Goal: Information Seeking & Learning: Learn about a topic

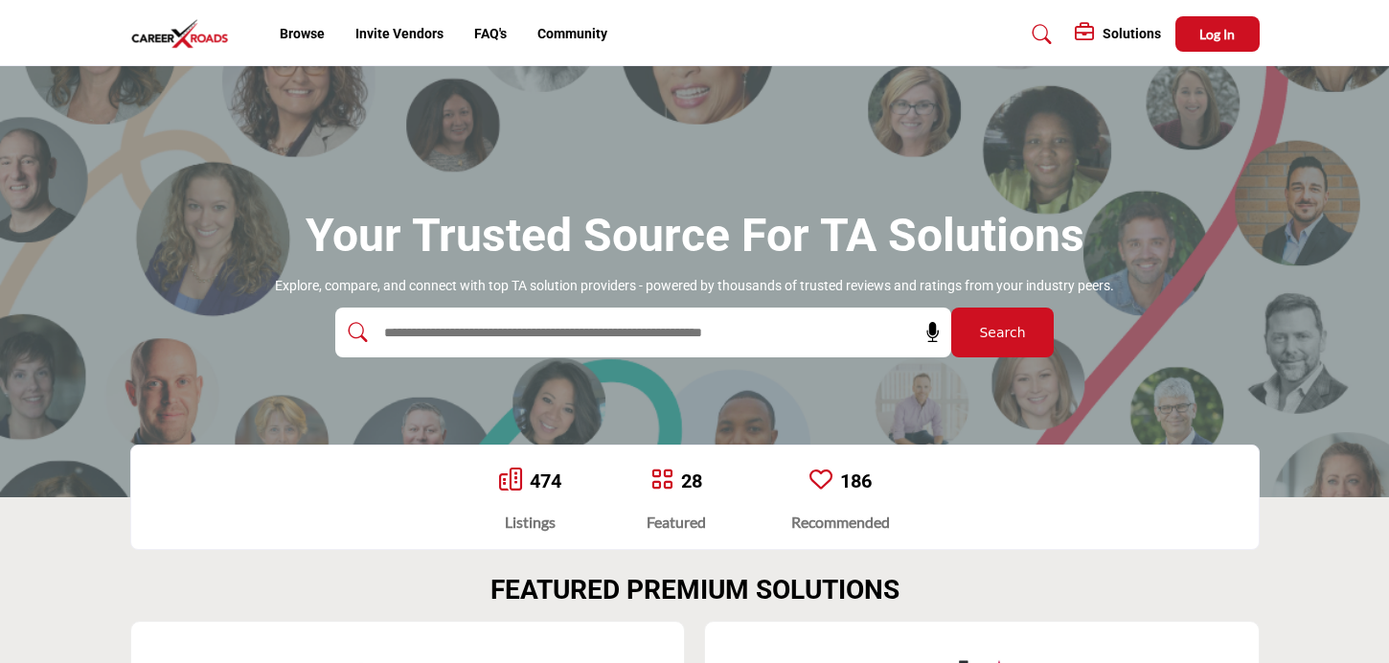
click at [631, 336] on input "text" at bounding box center [602, 332] width 457 height 29
type input "*****"
click at [951, 307] on button "Search" at bounding box center [1002, 332] width 102 height 50
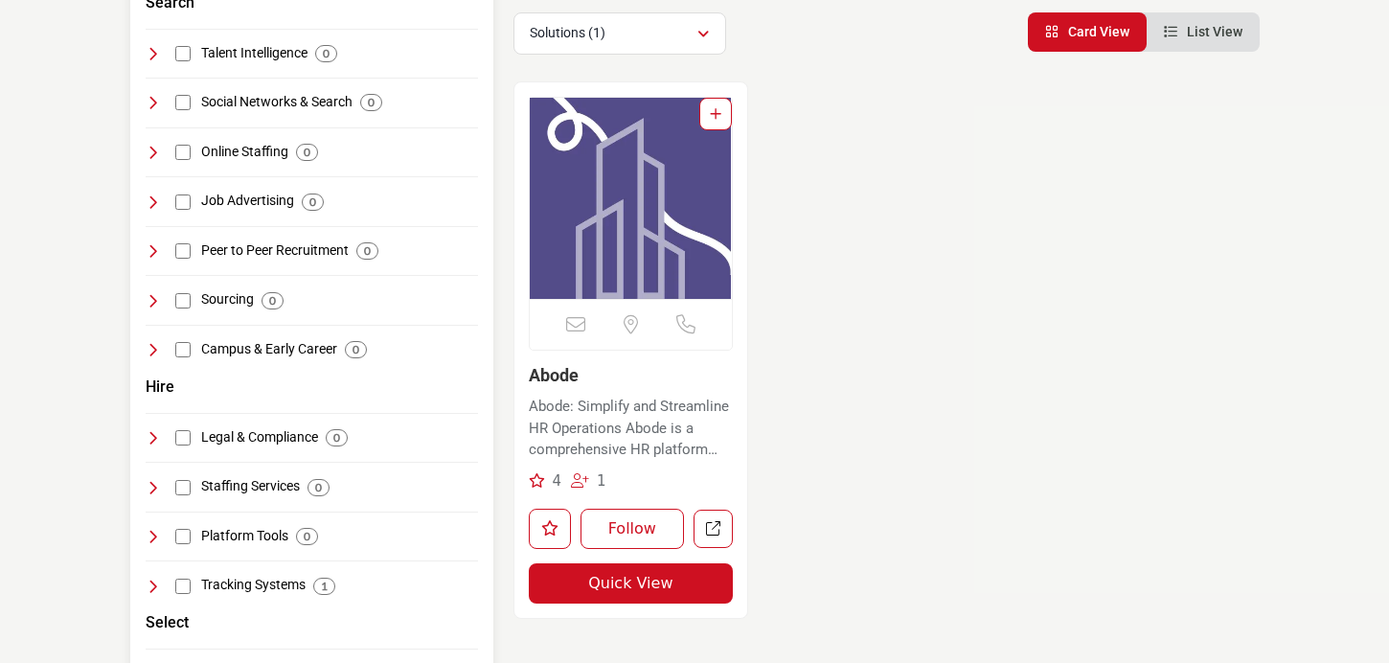
scroll to position [419, 0]
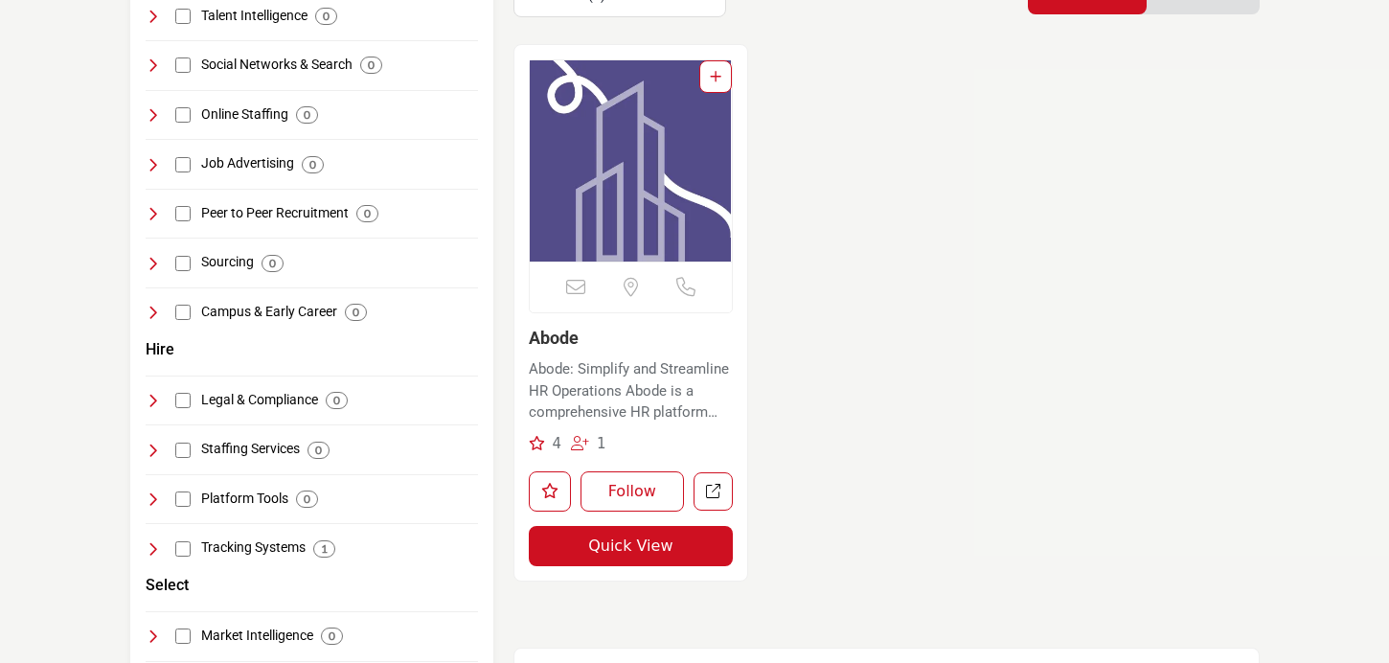
click at [559, 337] on link "Abode" at bounding box center [554, 338] width 50 height 20
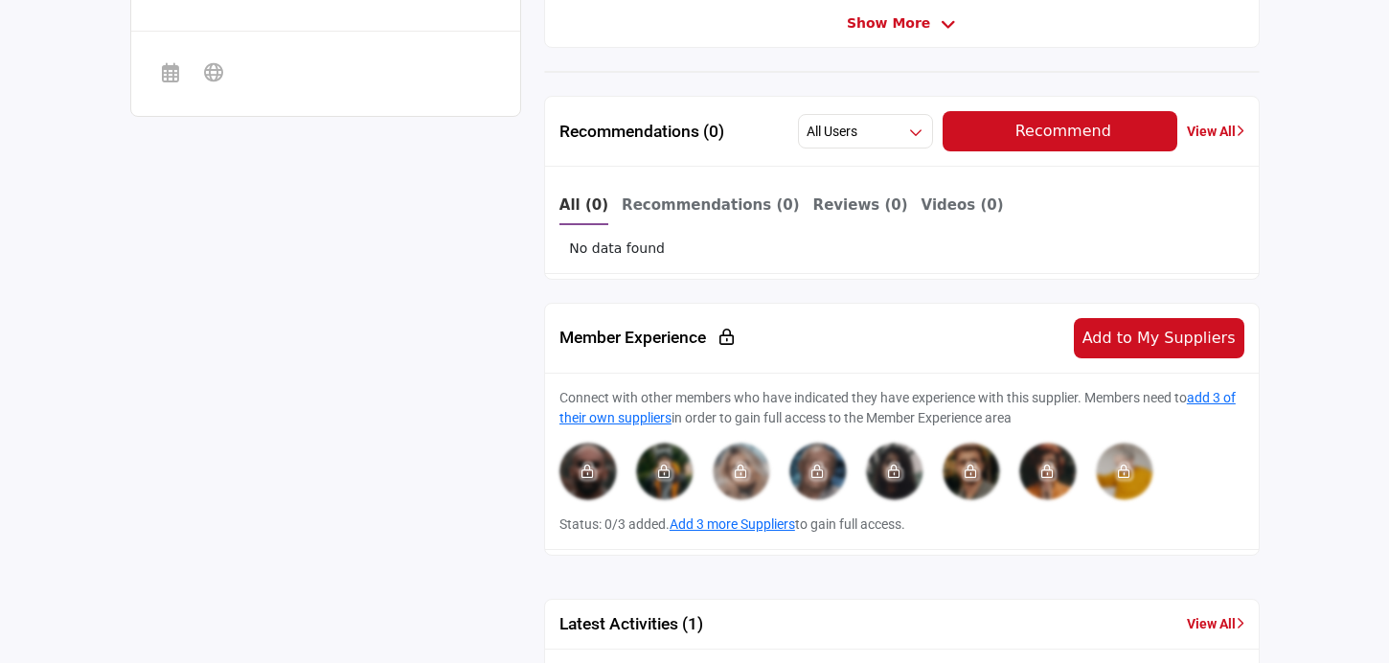
scroll to position [819, 0]
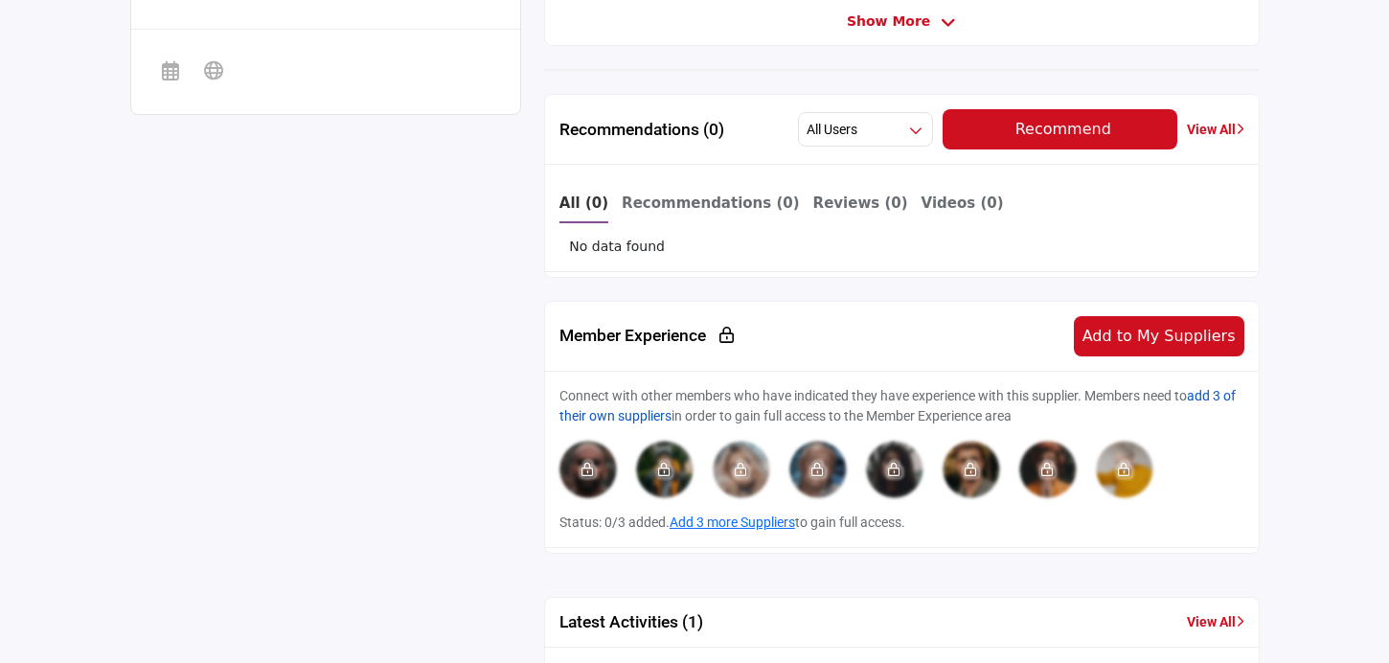
click at [654, 413] on link "add 3 of their own suppliers" at bounding box center [897, 405] width 676 height 35
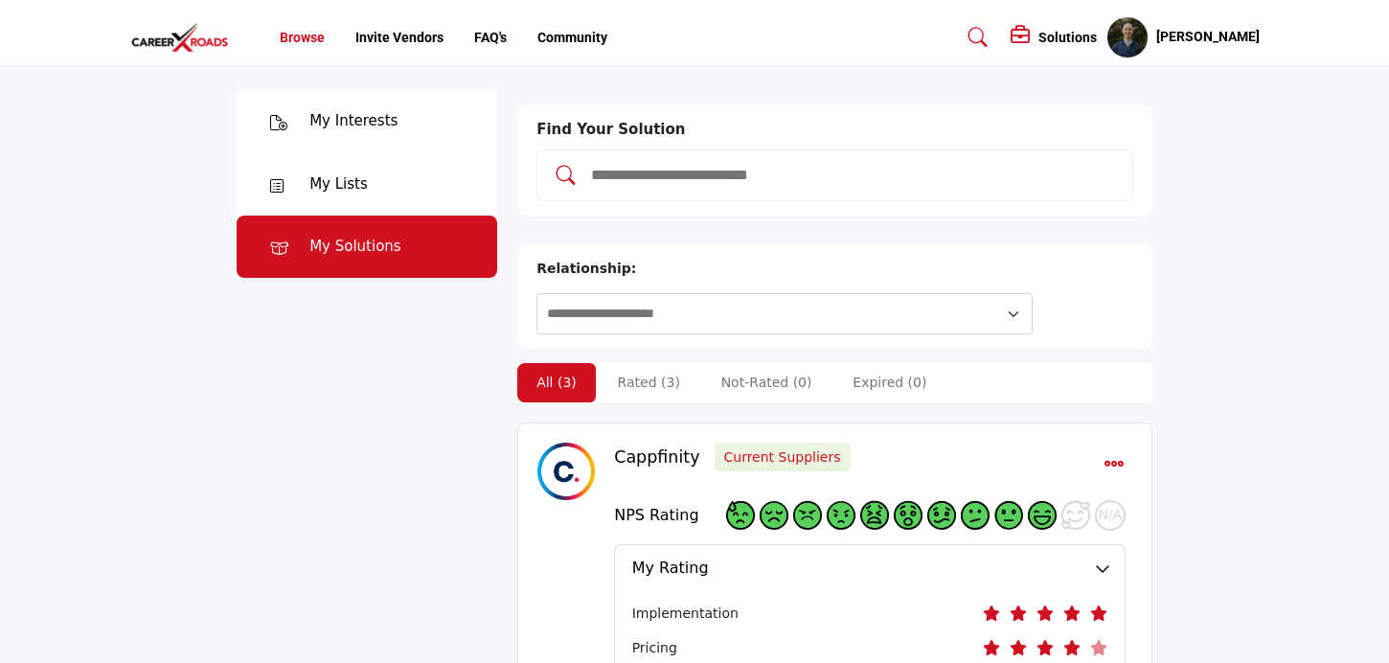
click at [318, 37] on link "Browse" at bounding box center [302, 37] width 45 height 15
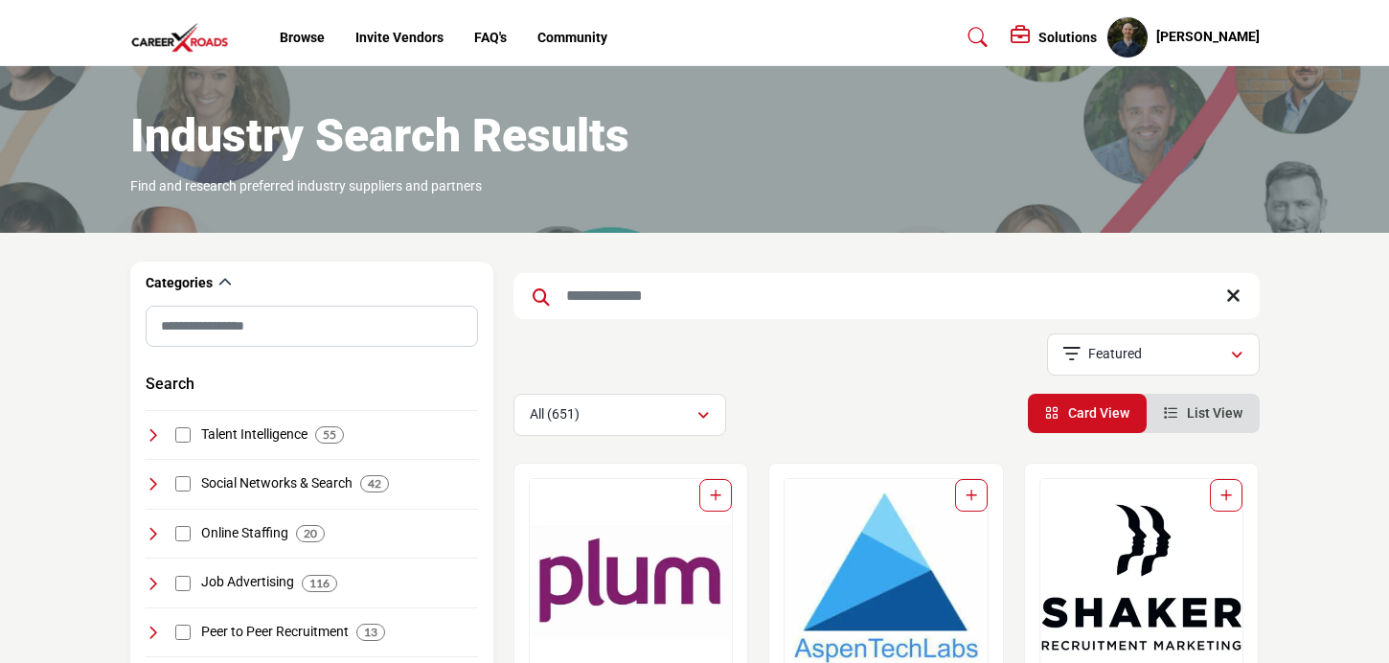
click at [667, 295] on input "Search Keyword" at bounding box center [886, 296] width 746 height 46
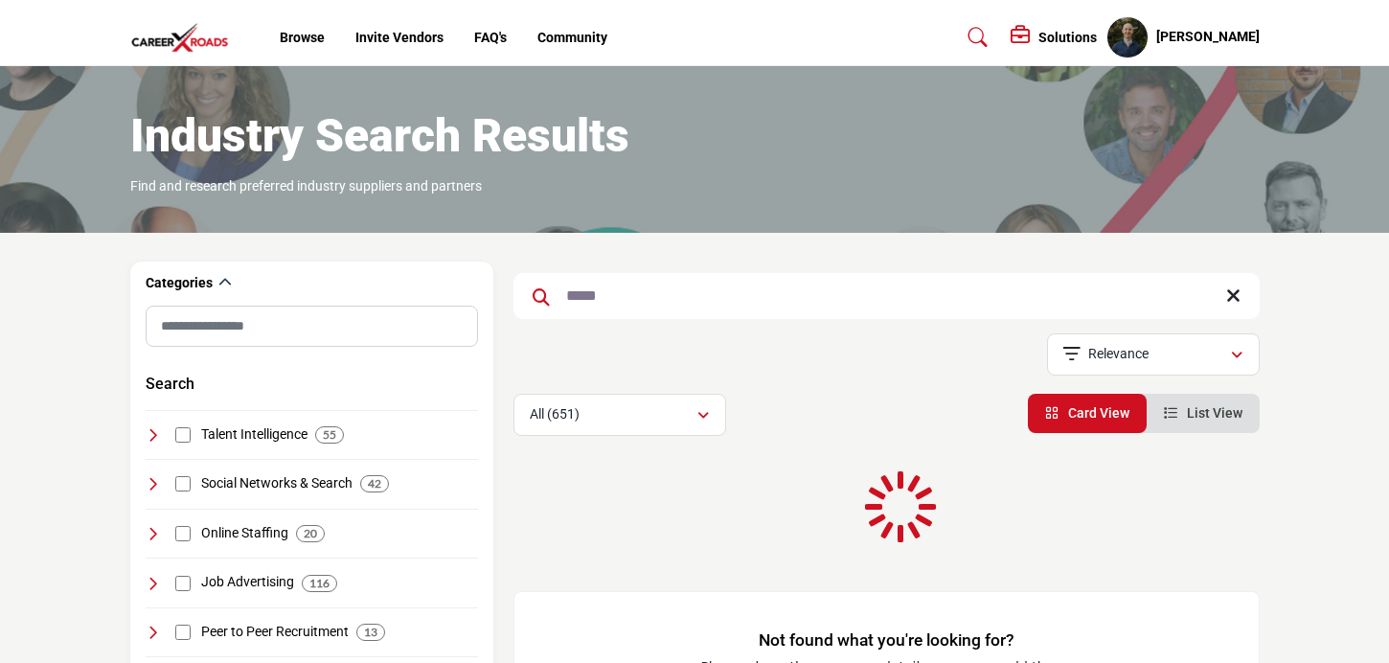
type input "*****"
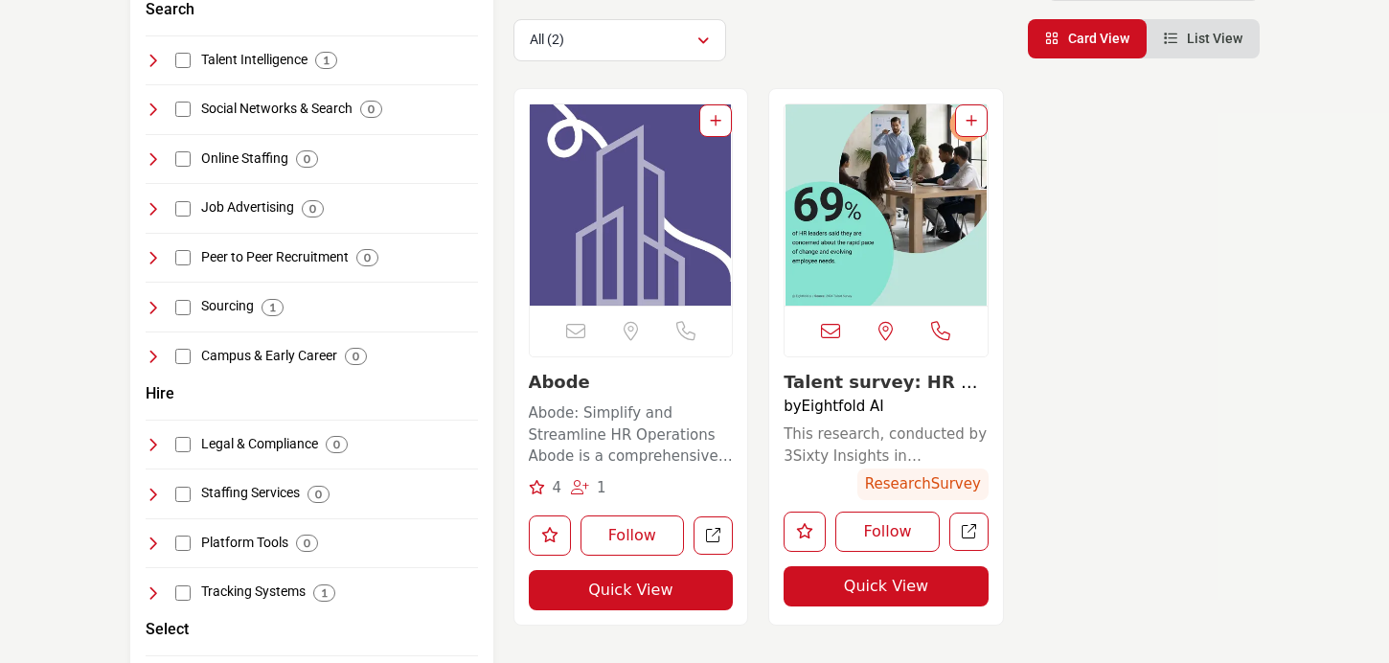
scroll to position [404, 0]
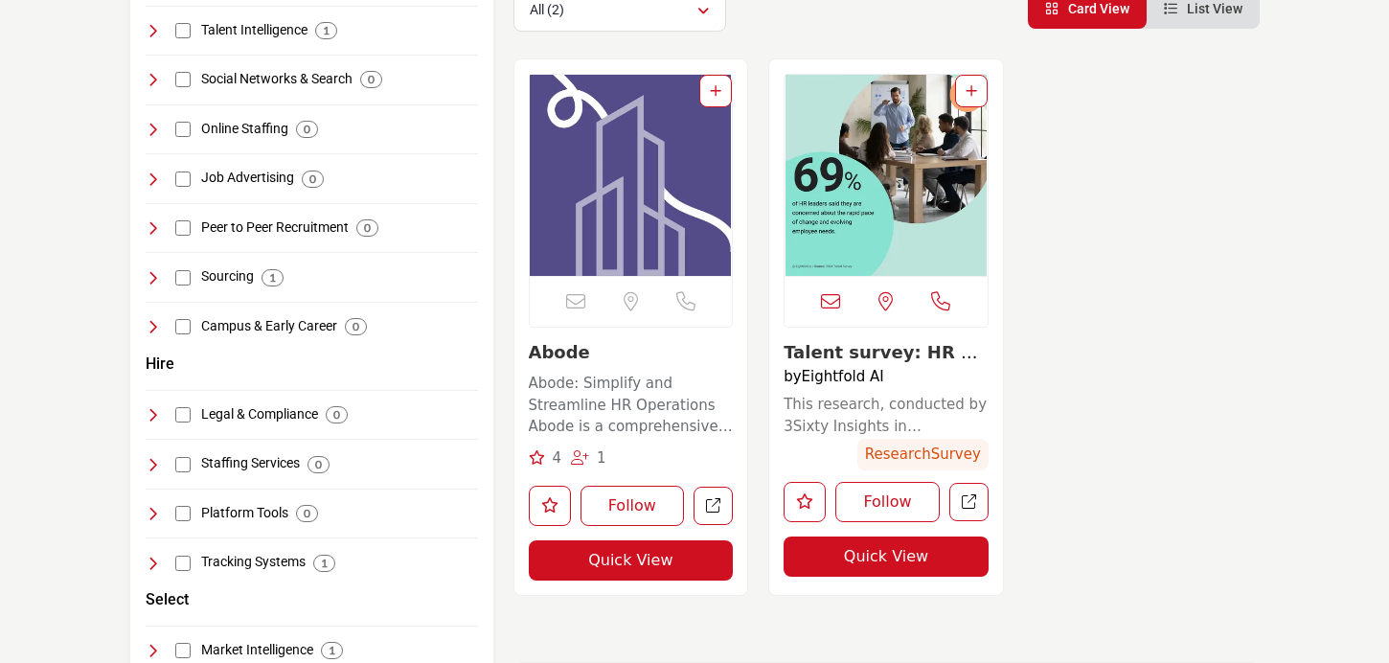
click at [558, 351] on link "Abode" at bounding box center [559, 352] width 61 height 20
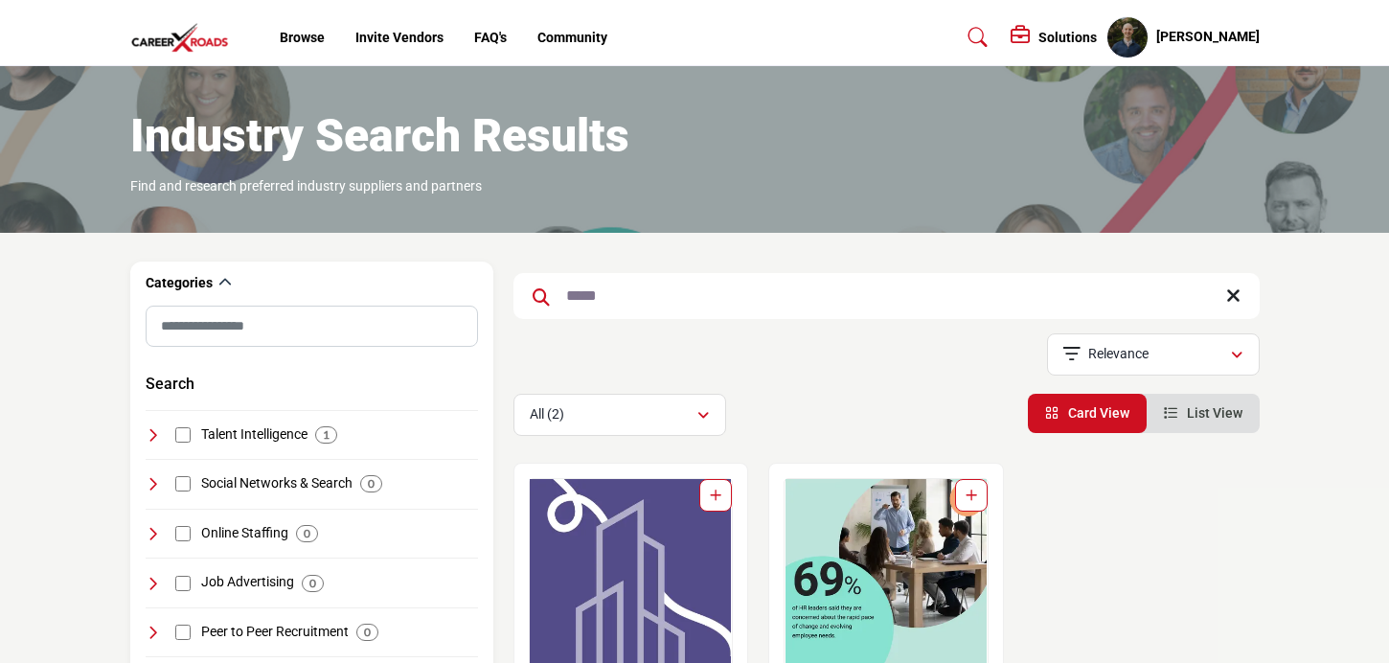
click at [783, 302] on input "*****" at bounding box center [886, 296] width 746 height 46
type input "*******"
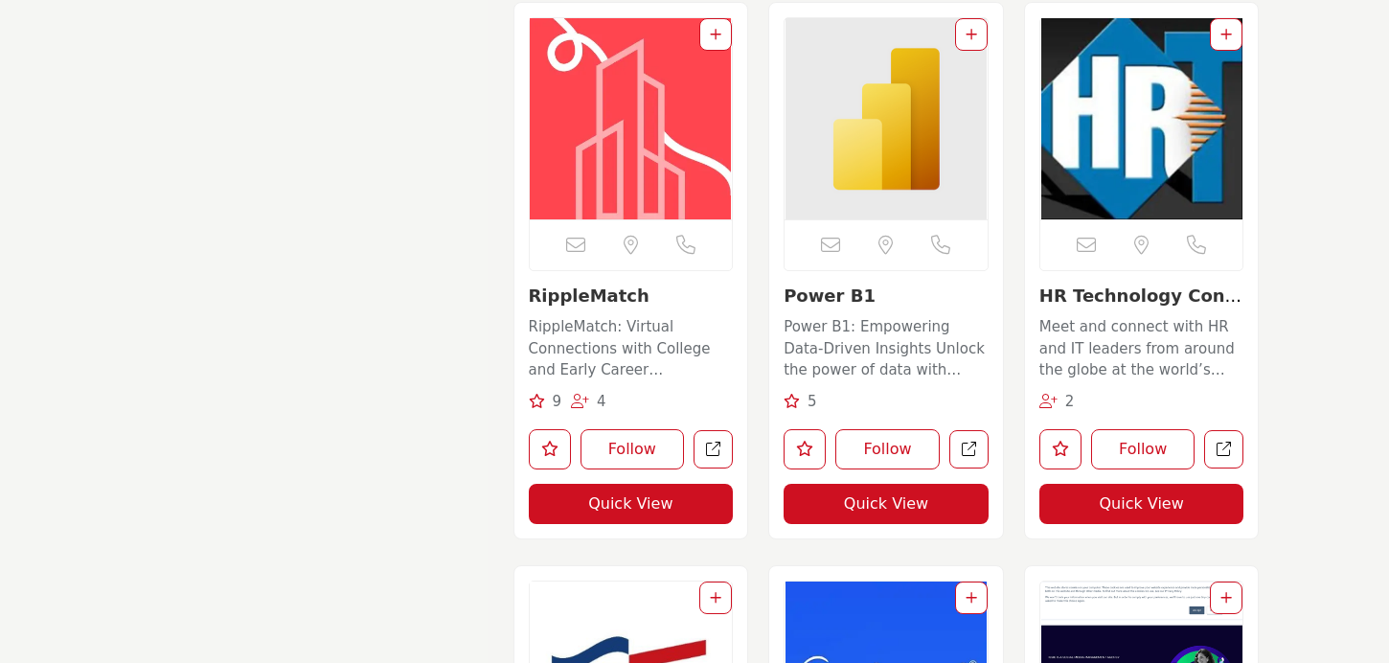
scroll to position [4995, 0]
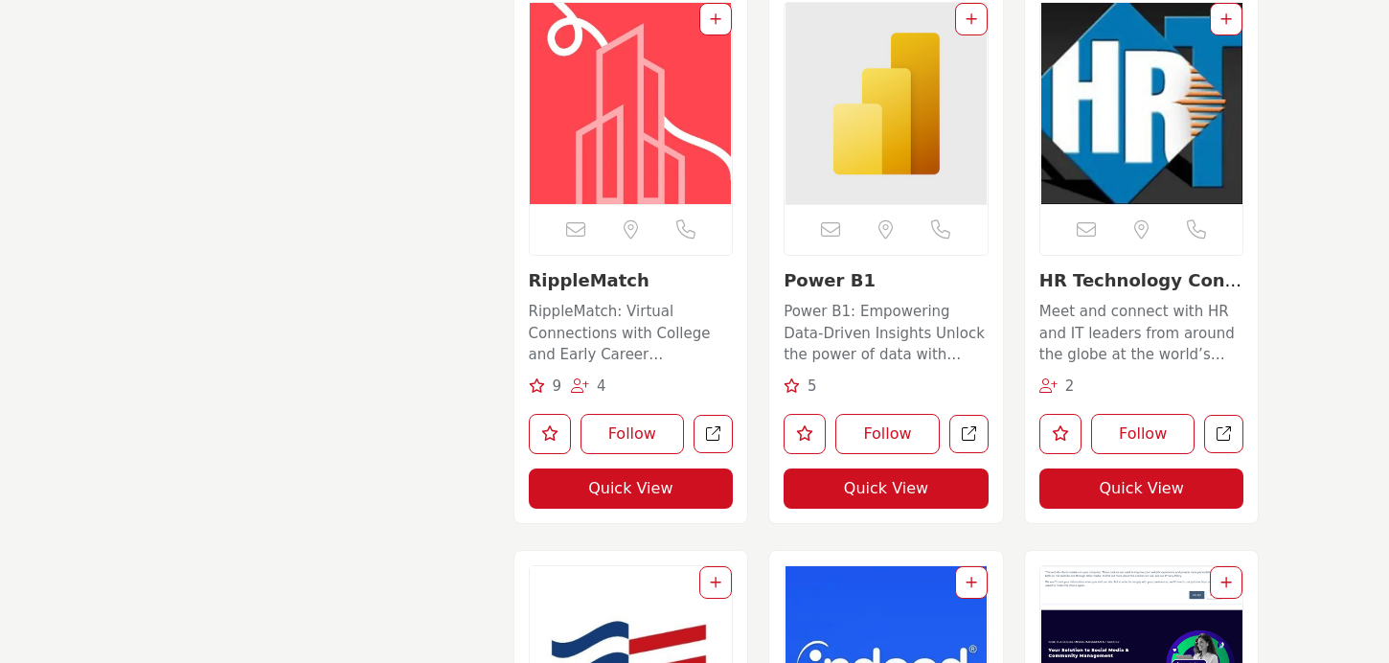
click at [611, 294] on div "RippleMatch RippleMatch: Virtual Connections with College and Early Career Cand…" at bounding box center [631, 319] width 205 height 99
click at [590, 278] on link "RippleMatch" at bounding box center [589, 280] width 121 height 20
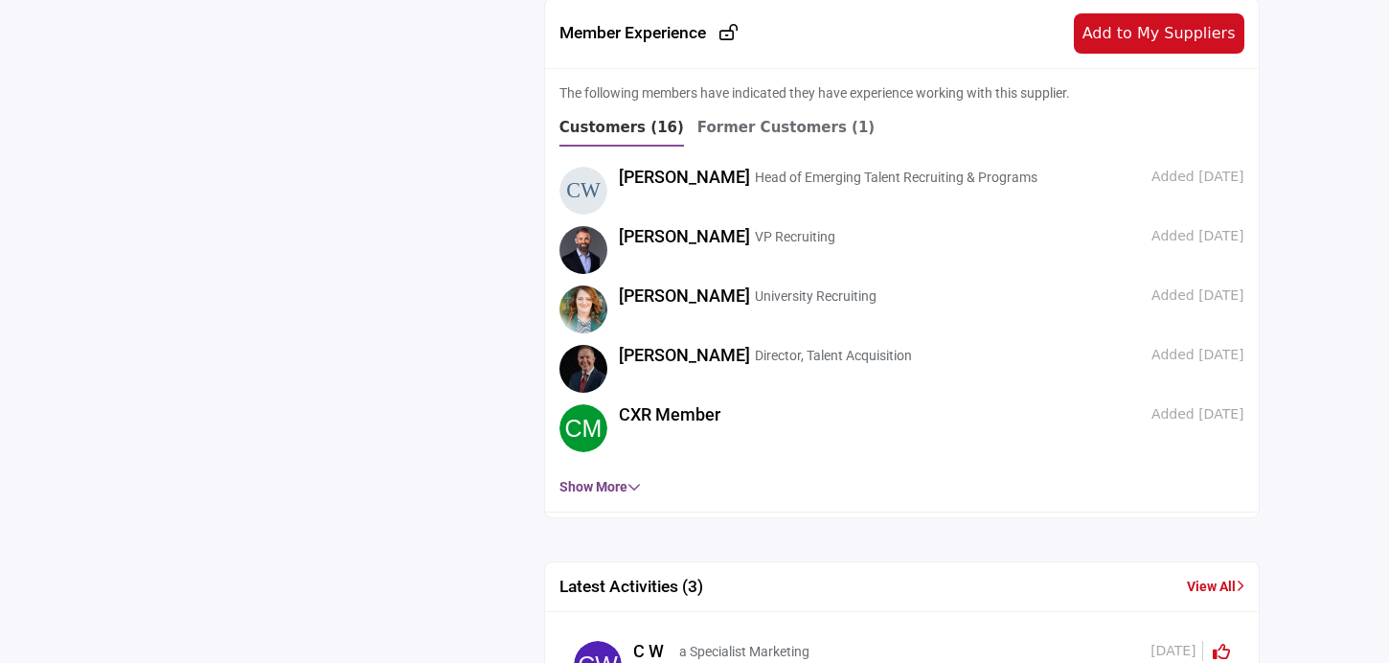
scroll to position [1429, 0]
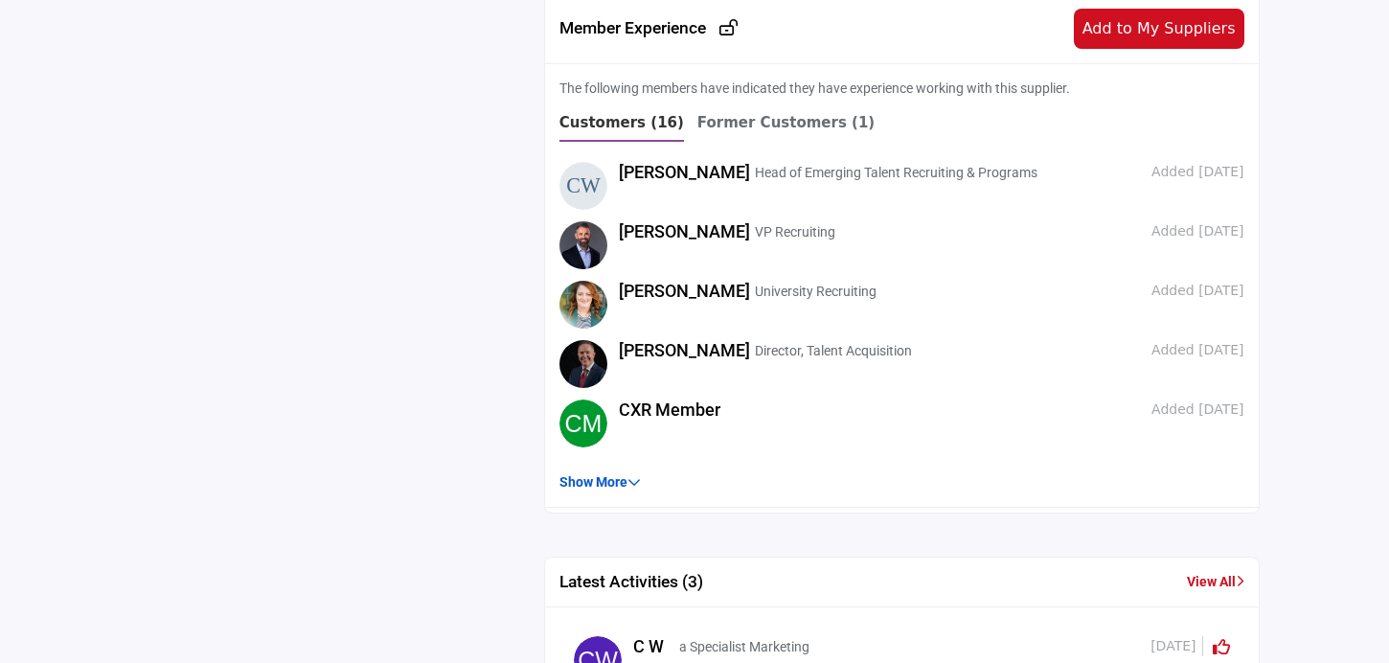
click at [611, 488] on link "Show More" at bounding box center [599, 481] width 81 height 15
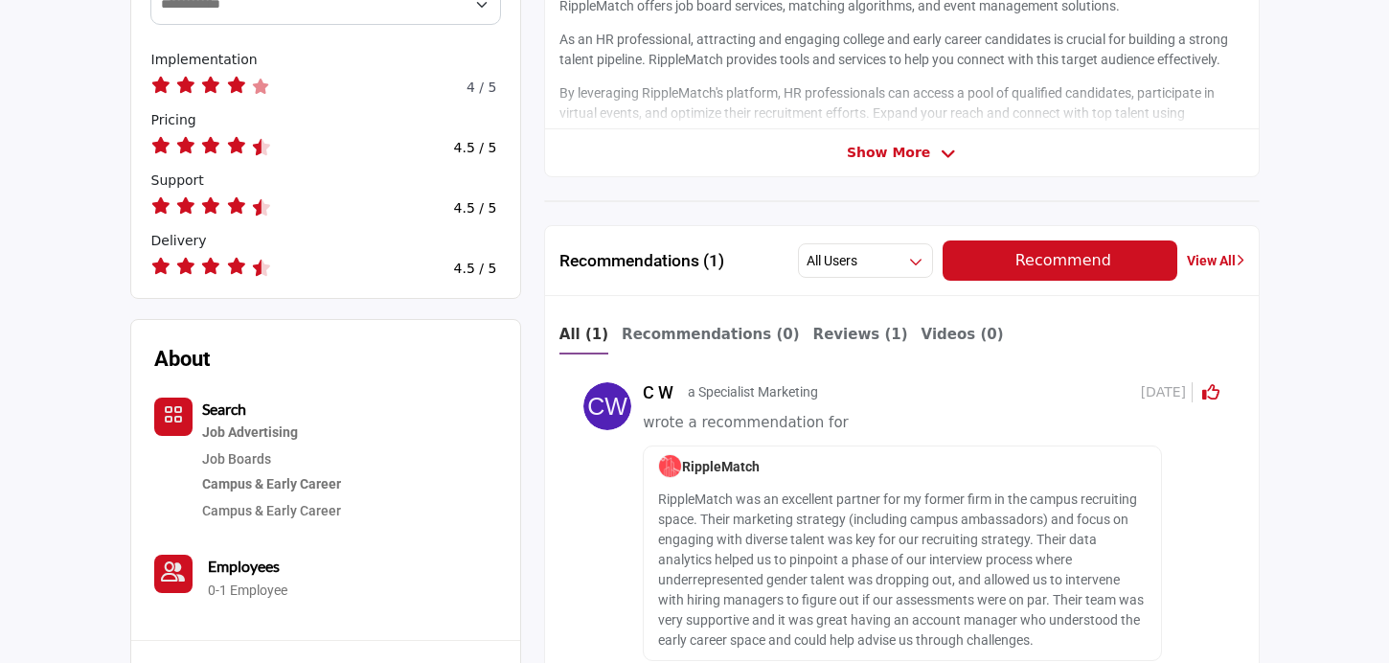
scroll to position [680, 0]
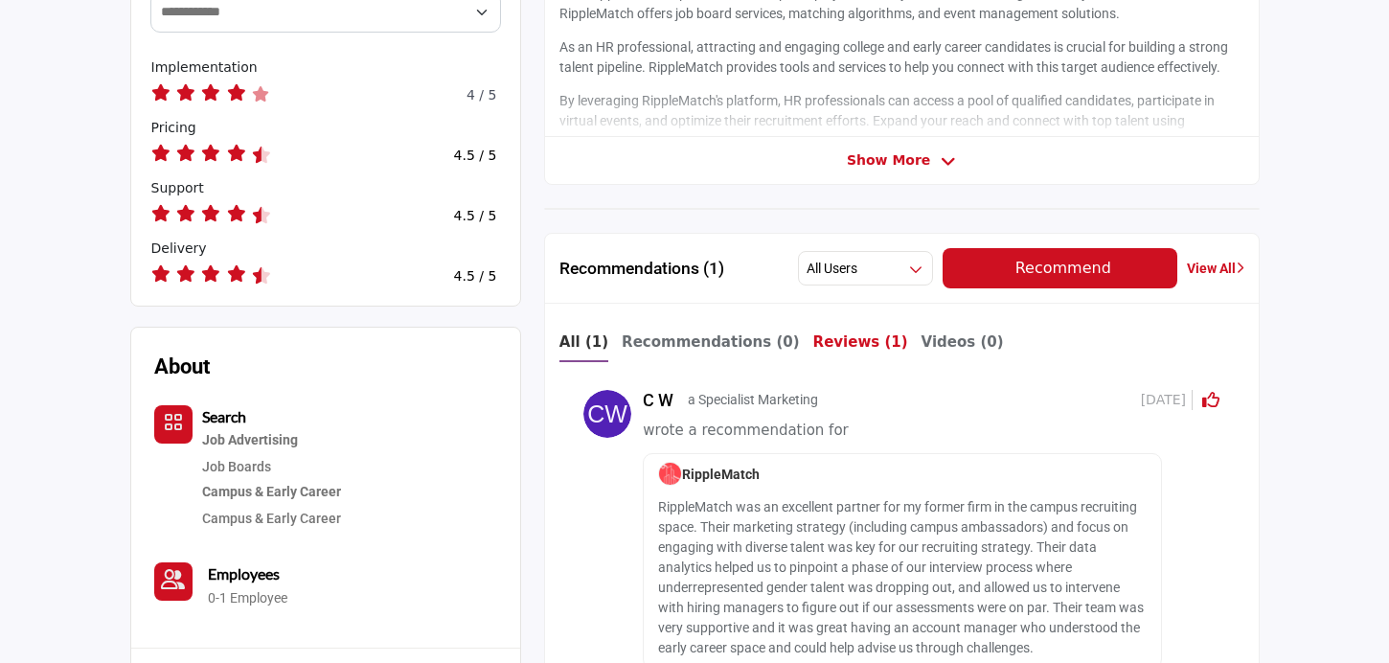
click at [846, 336] on b "Reviews (1)" at bounding box center [860, 341] width 95 height 17
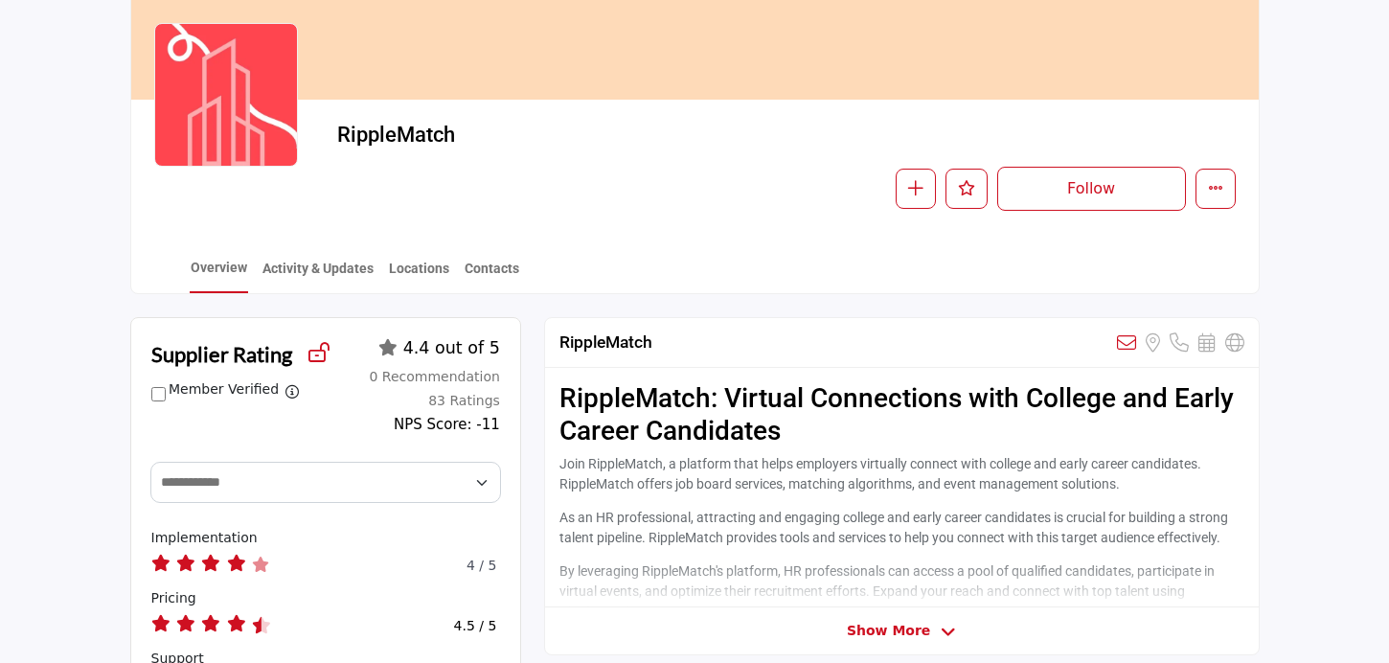
scroll to position [0, 0]
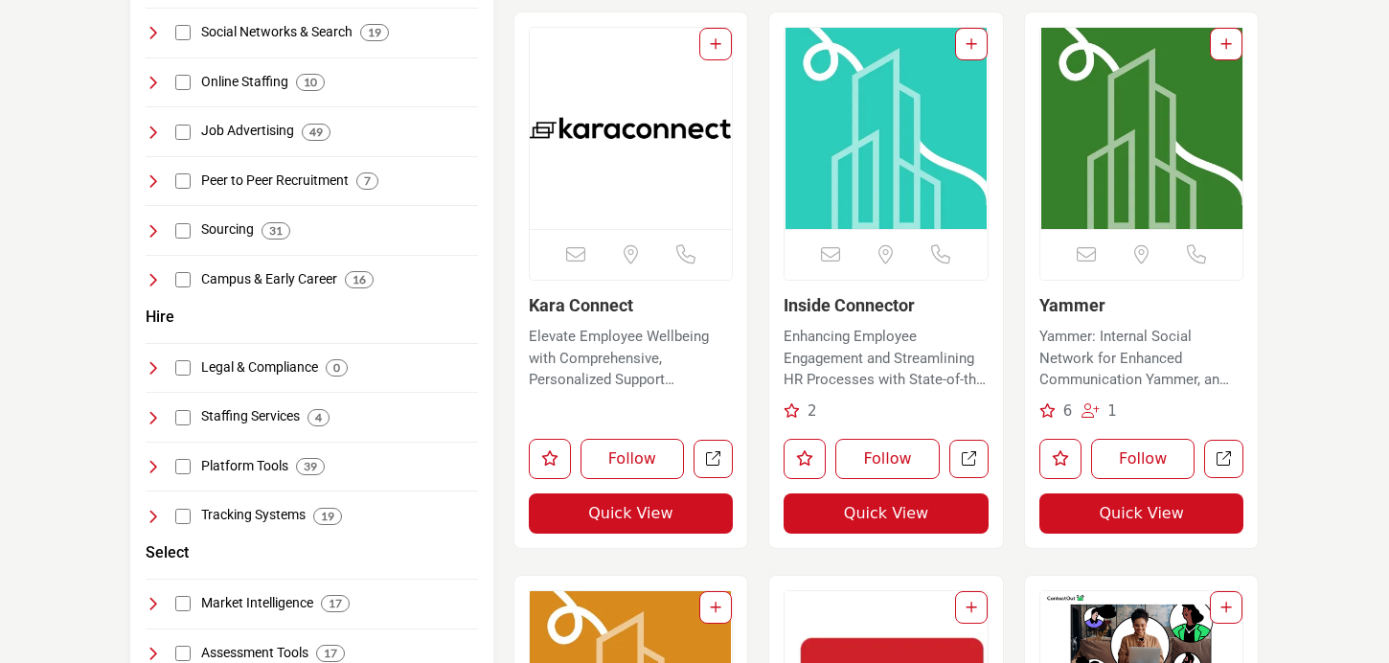
scroll to position [519, 0]
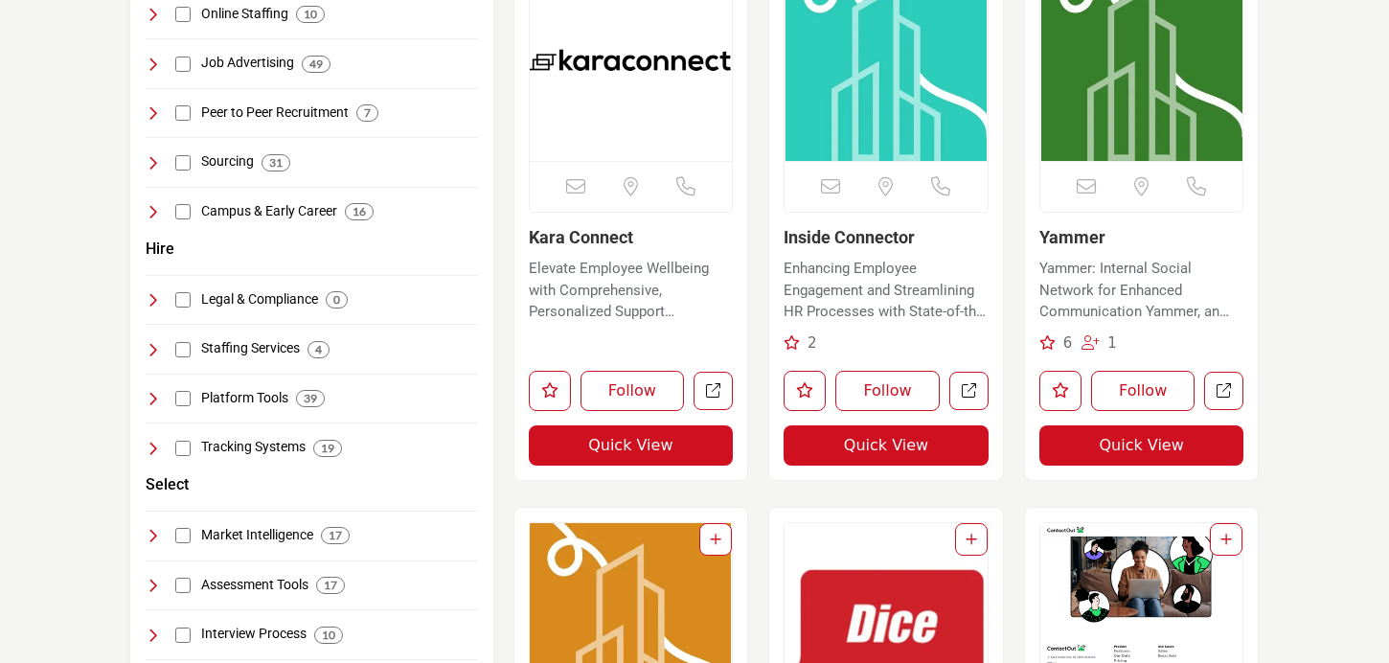
click at [850, 237] on link "Inside Connector" at bounding box center [848, 237] width 131 height 20
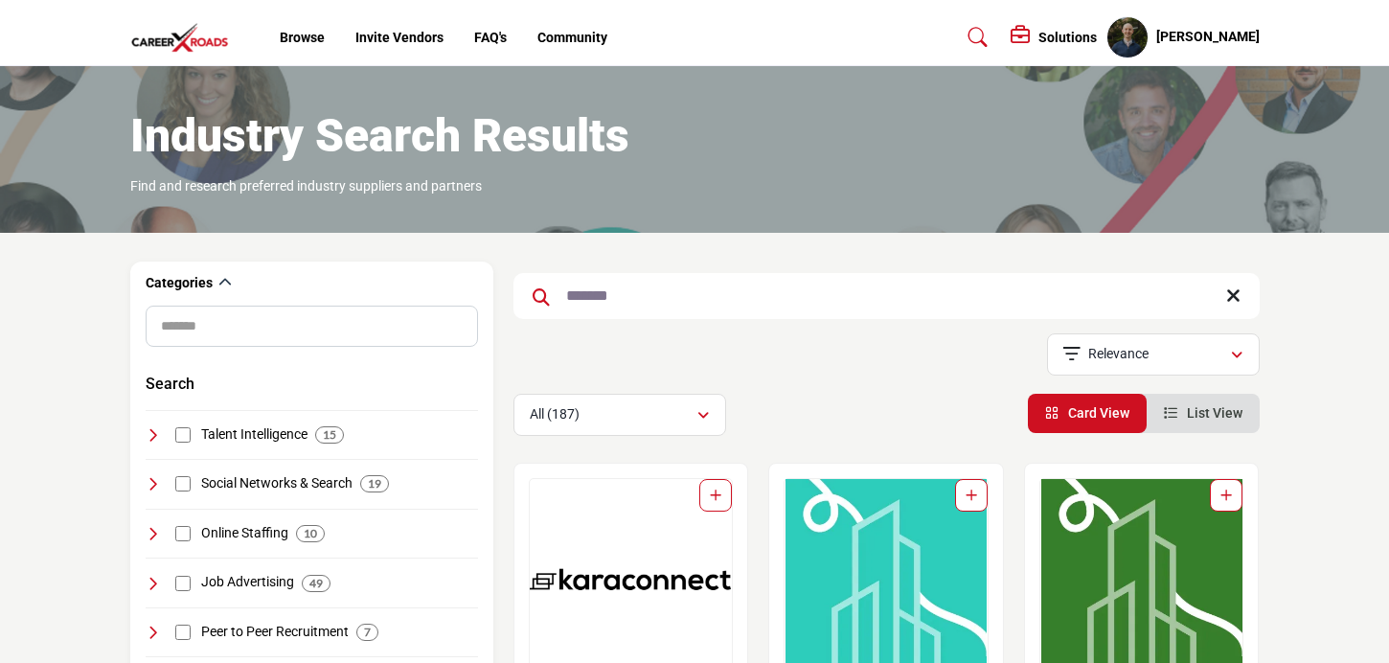
click at [745, 294] on input "*******" at bounding box center [886, 296] width 746 height 46
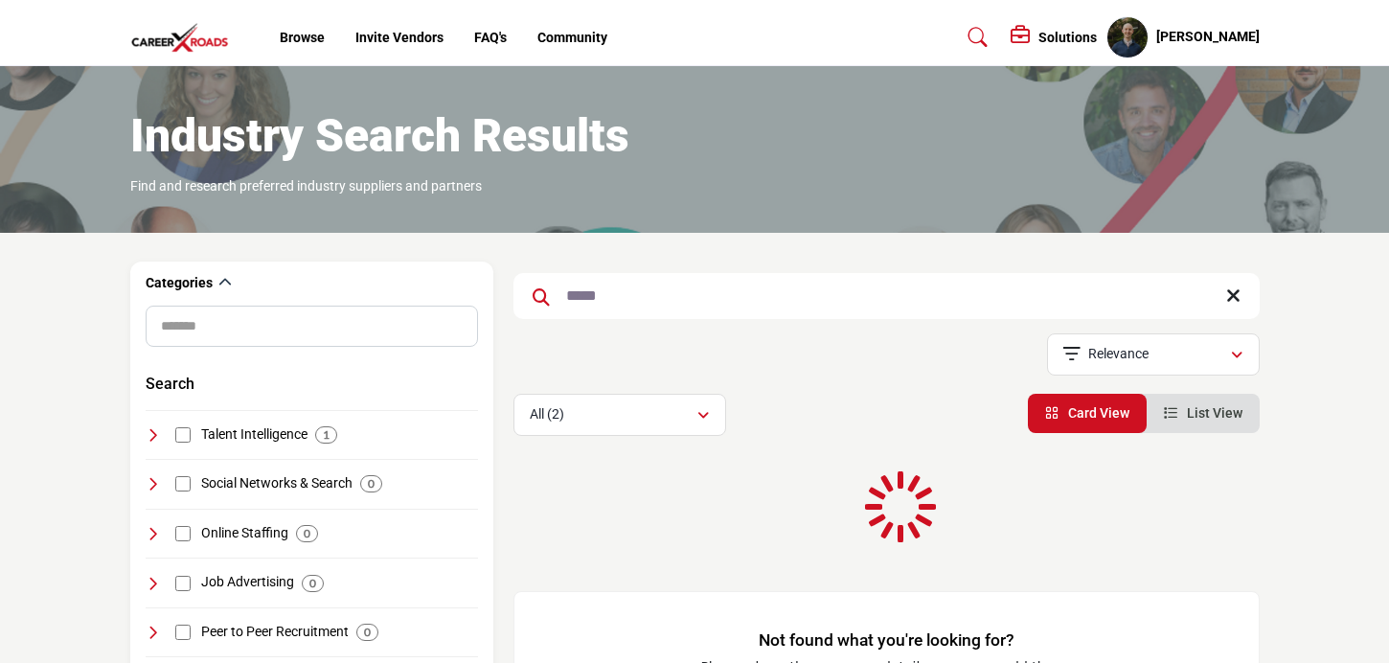
type input "*****"
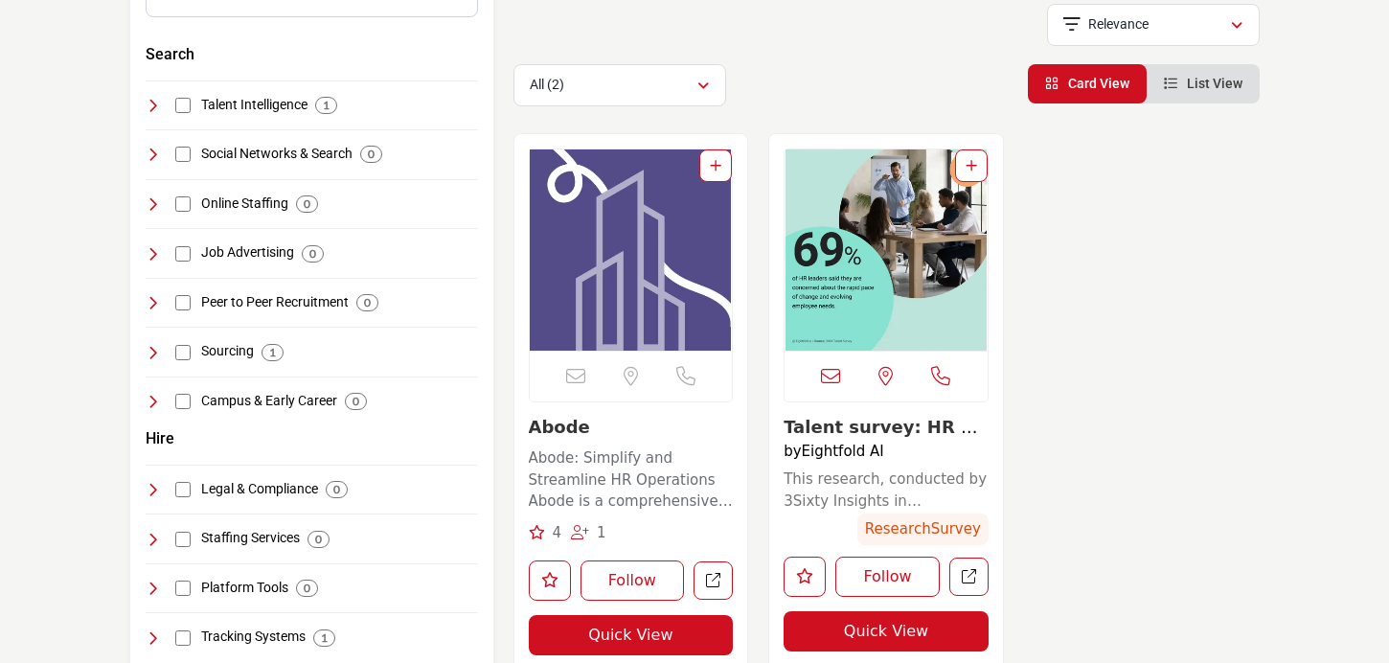
scroll to position [350, 0]
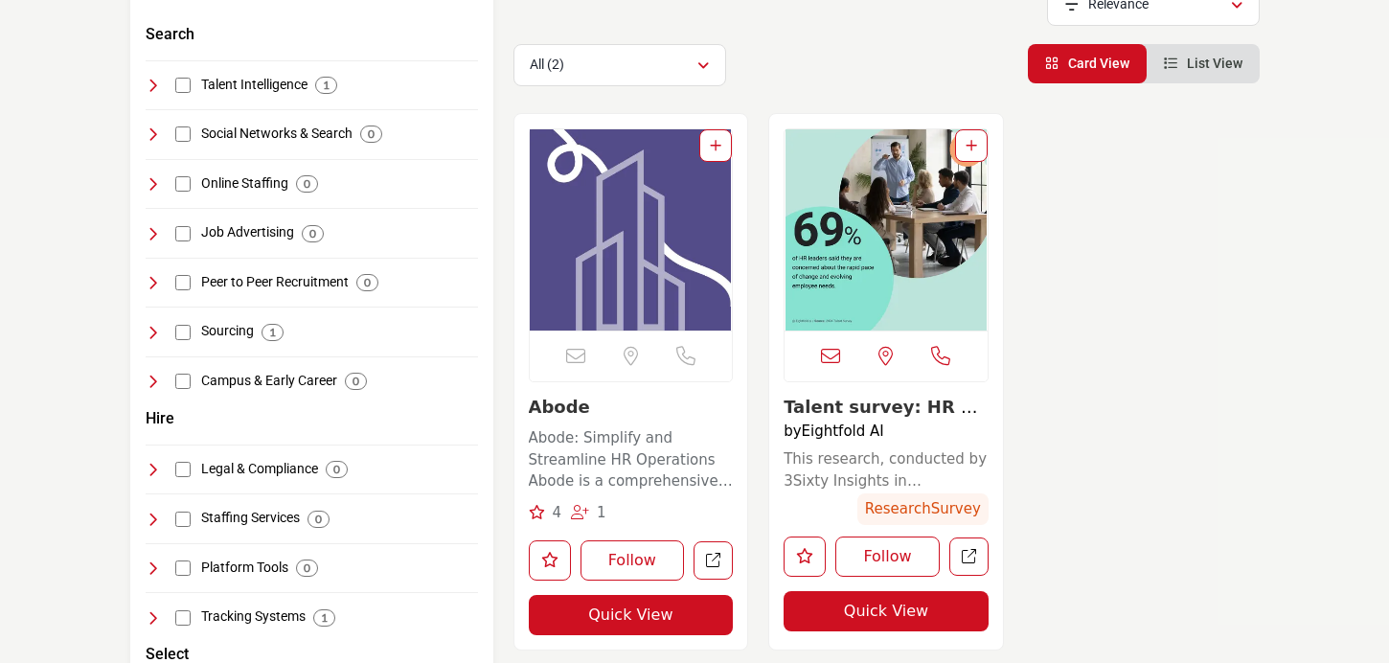
click at [593, 451] on p "Abode: Simplify and Streamline HR Operations Abode is a comprehensive HR platfo…" at bounding box center [631, 459] width 205 height 65
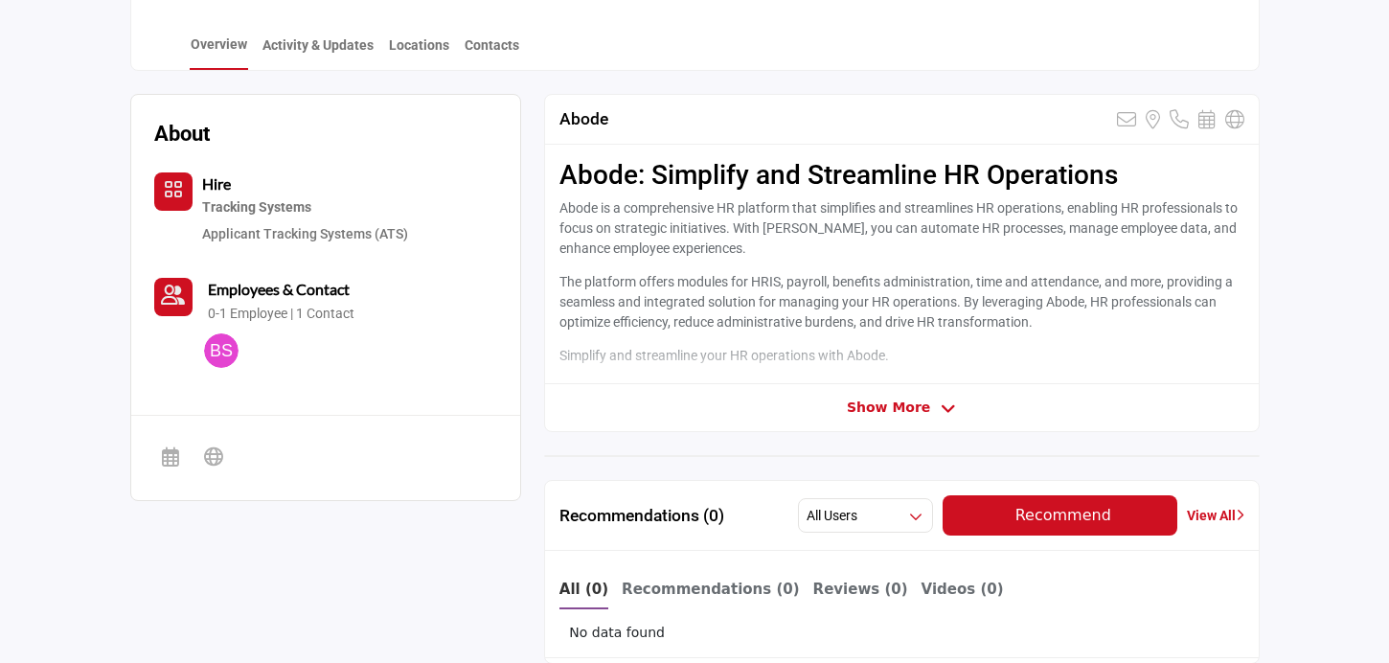
scroll to position [488, 0]
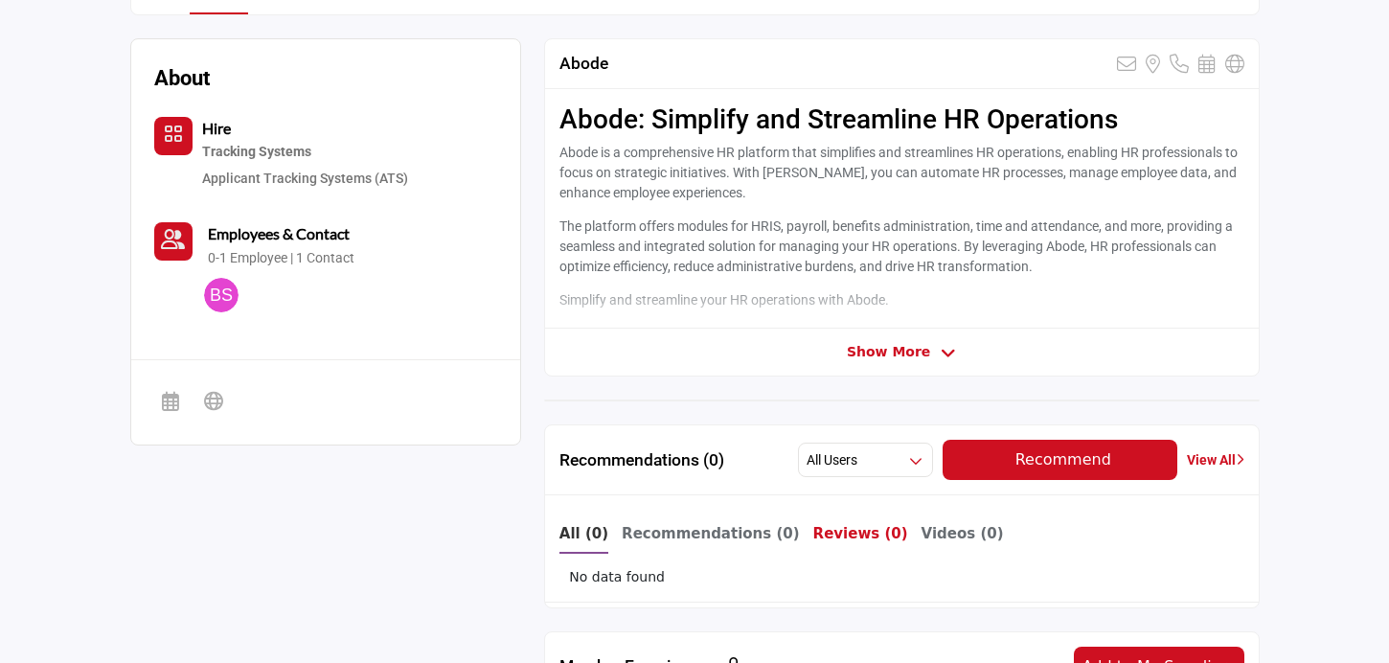
click at [842, 528] on b "Reviews (0)" at bounding box center [860, 533] width 95 height 17
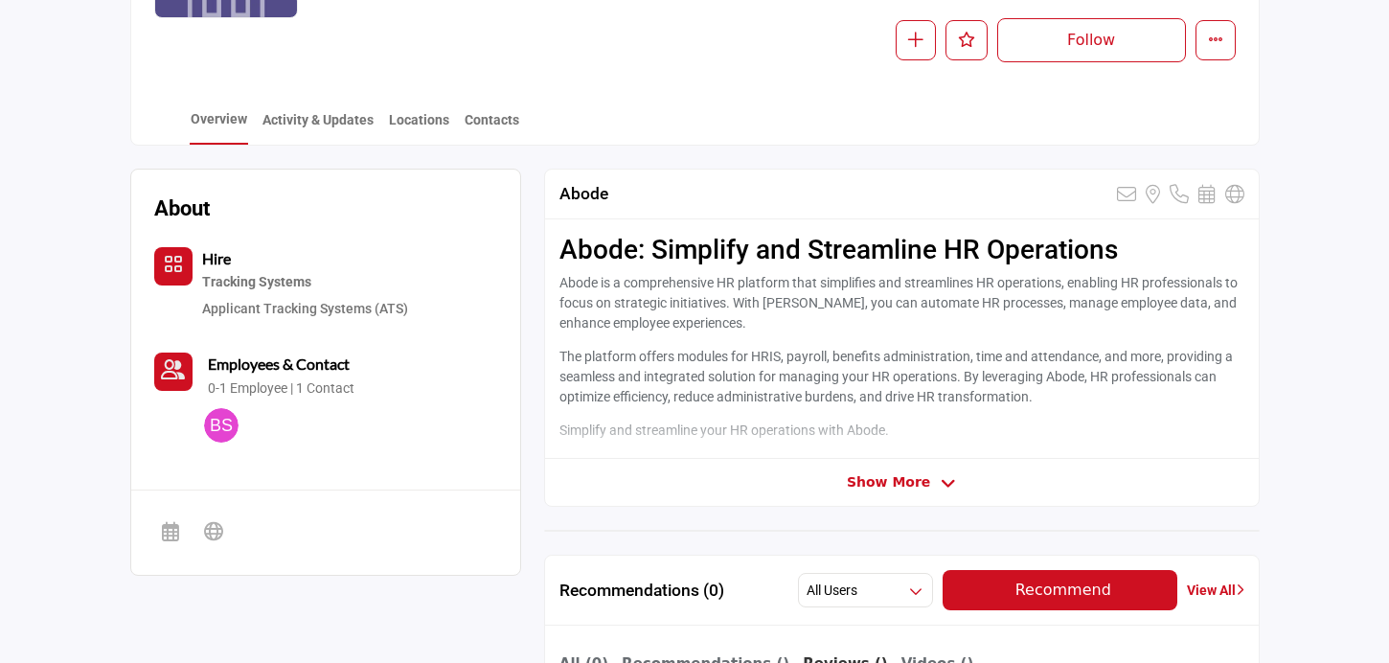
scroll to position [0, 0]
